Goal: Find specific page/section: Find specific page/section

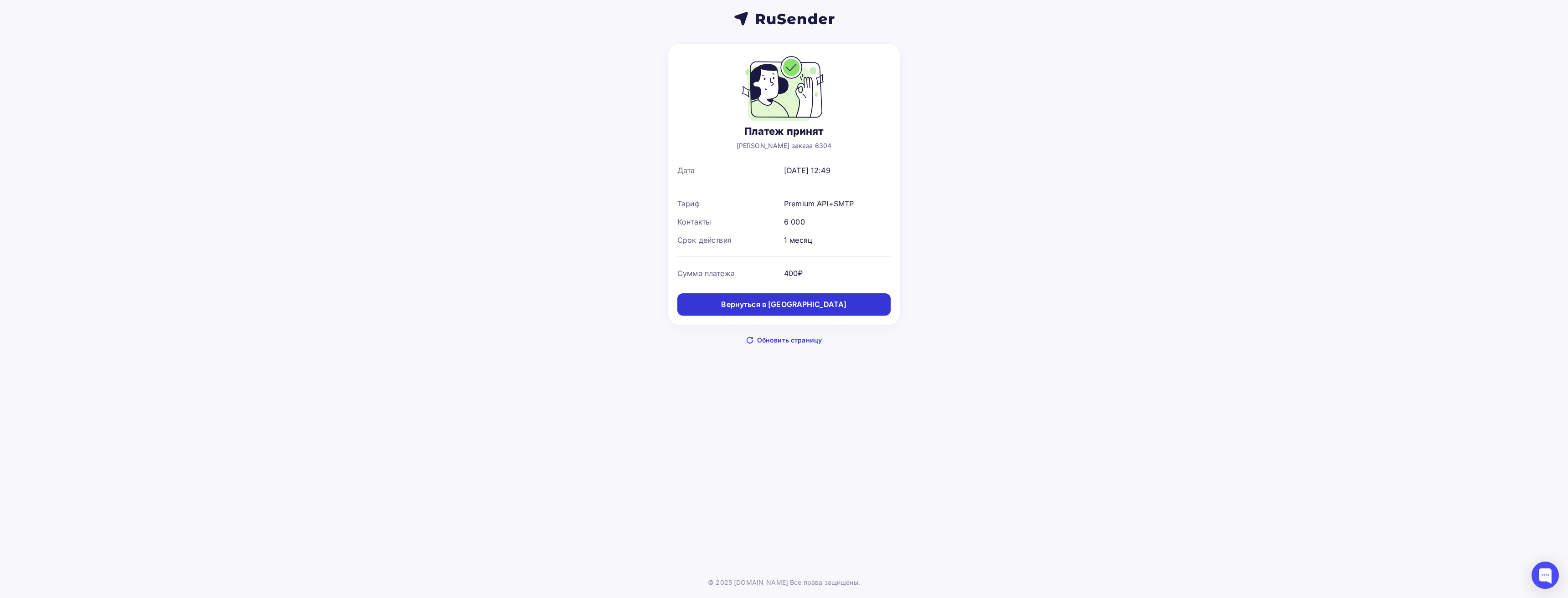
click at [431, 307] on div "Вернуться в [GEOGRAPHIC_DATA]" at bounding box center [784, 304] width 125 height 10
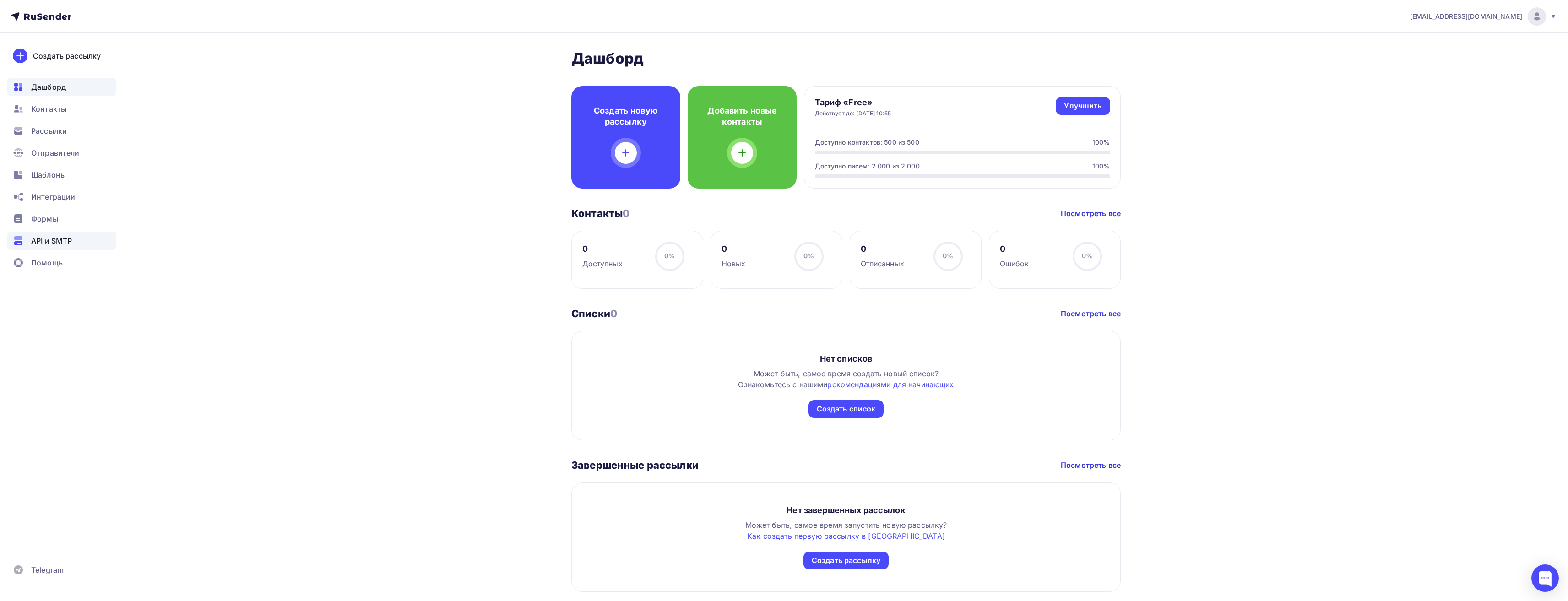
click at [53, 245] on span "API и SMTP" at bounding box center [51, 241] width 41 height 11
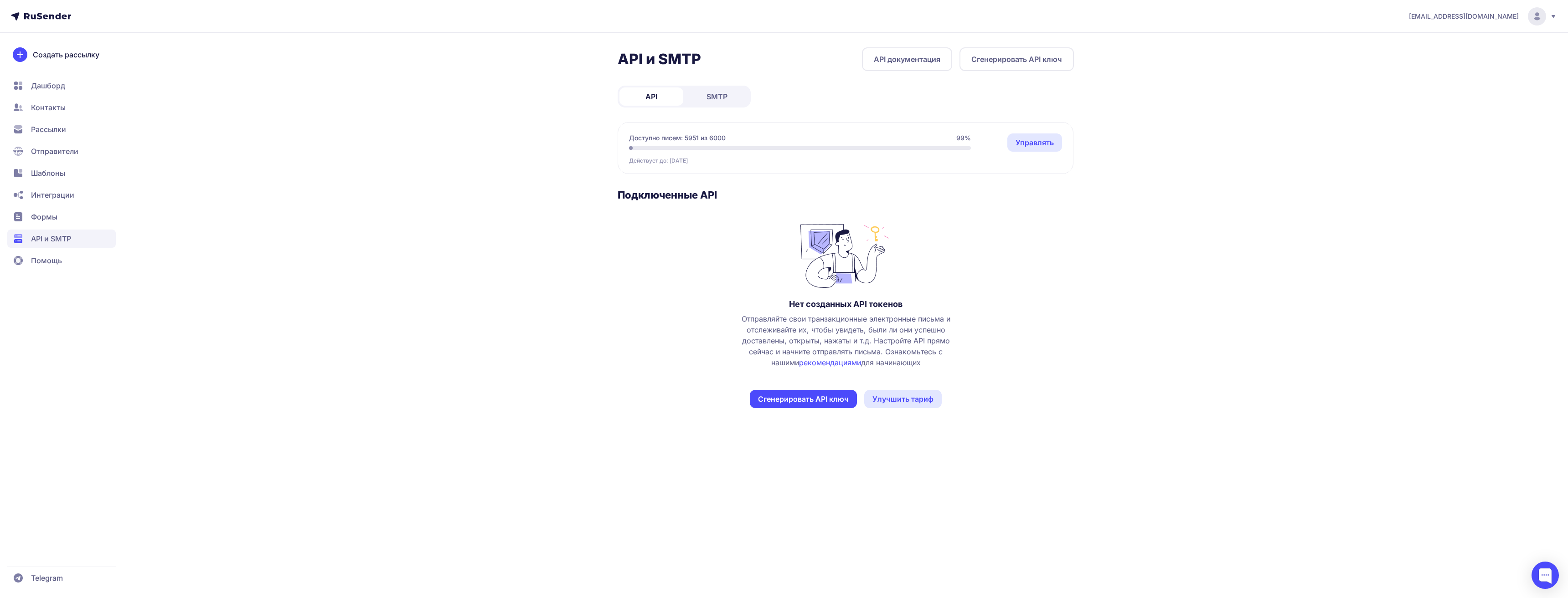
click at [720, 92] on span "SMTP" at bounding box center [717, 97] width 21 height 11
